Goal: Information Seeking & Learning: Understand process/instructions

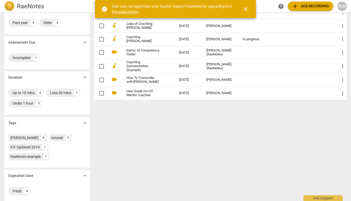
scroll to position [62, 0]
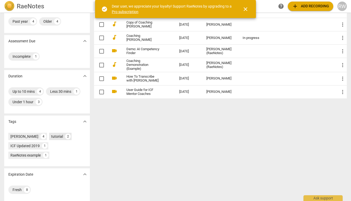
click at [51, 137] on div "tutorial" at bounding box center [57, 136] width 12 height 5
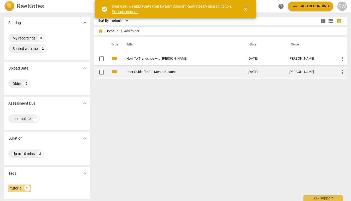
click at [137, 71] on link "User Guide for ICF Mentor Coaches" at bounding box center [177, 72] width 103 height 4
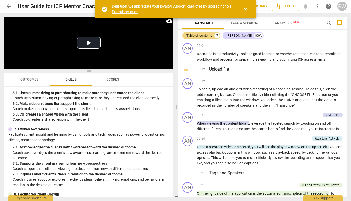
scroll to position [326, 0]
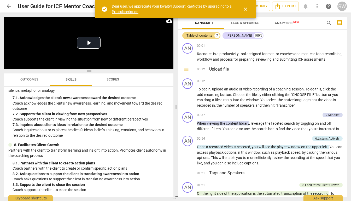
click at [114, 81] on span "Scores" at bounding box center [113, 79] width 13 height 4
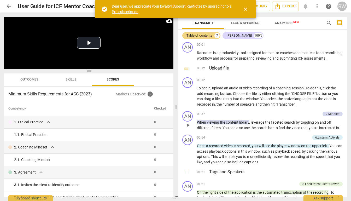
scroll to position [0, 0]
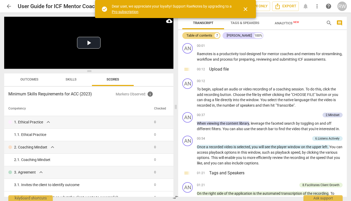
click at [246, 9] on span "close" at bounding box center [245, 9] width 6 height 6
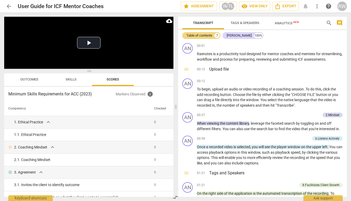
click at [278, 25] on span "Analytics New" at bounding box center [287, 23] width 24 height 4
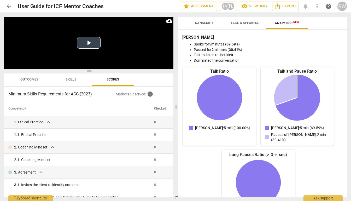
click at [90, 42] on button "Play Video" at bounding box center [89, 43] width 24 height 12
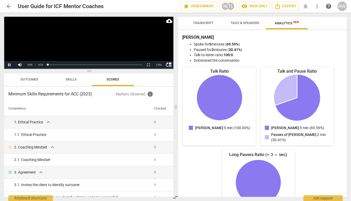
click at [90, 42] on video at bounding box center [88, 43] width 169 height 52
click at [8, 7] on span "arrow_back" at bounding box center [9, 6] width 6 height 6
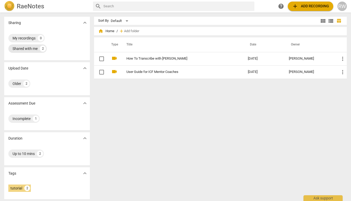
click at [29, 49] on div "Shared with me" at bounding box center [25, 48] width 25 height 5
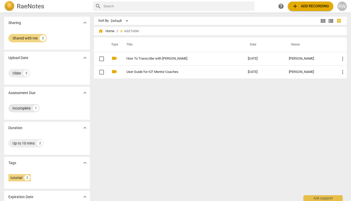
click at [25, 109] on div "Incomplete" at bounding box center [22, 108] width 18 height 5
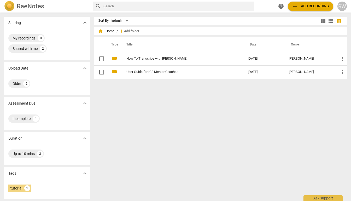
click at [105, 31] on span "home Home" at bounding box center [106, 30] width 16 height 5
click at [101, 33] on span "home" at bounding box center [100, 30] width 5 height 5
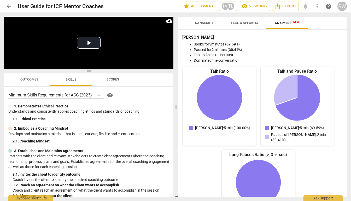
click at [9, 5] on span "arrow_back" at bounding box center [9, 6] width 6 height 6
